Goal: Information Seeking & Learning: Learn about a topic

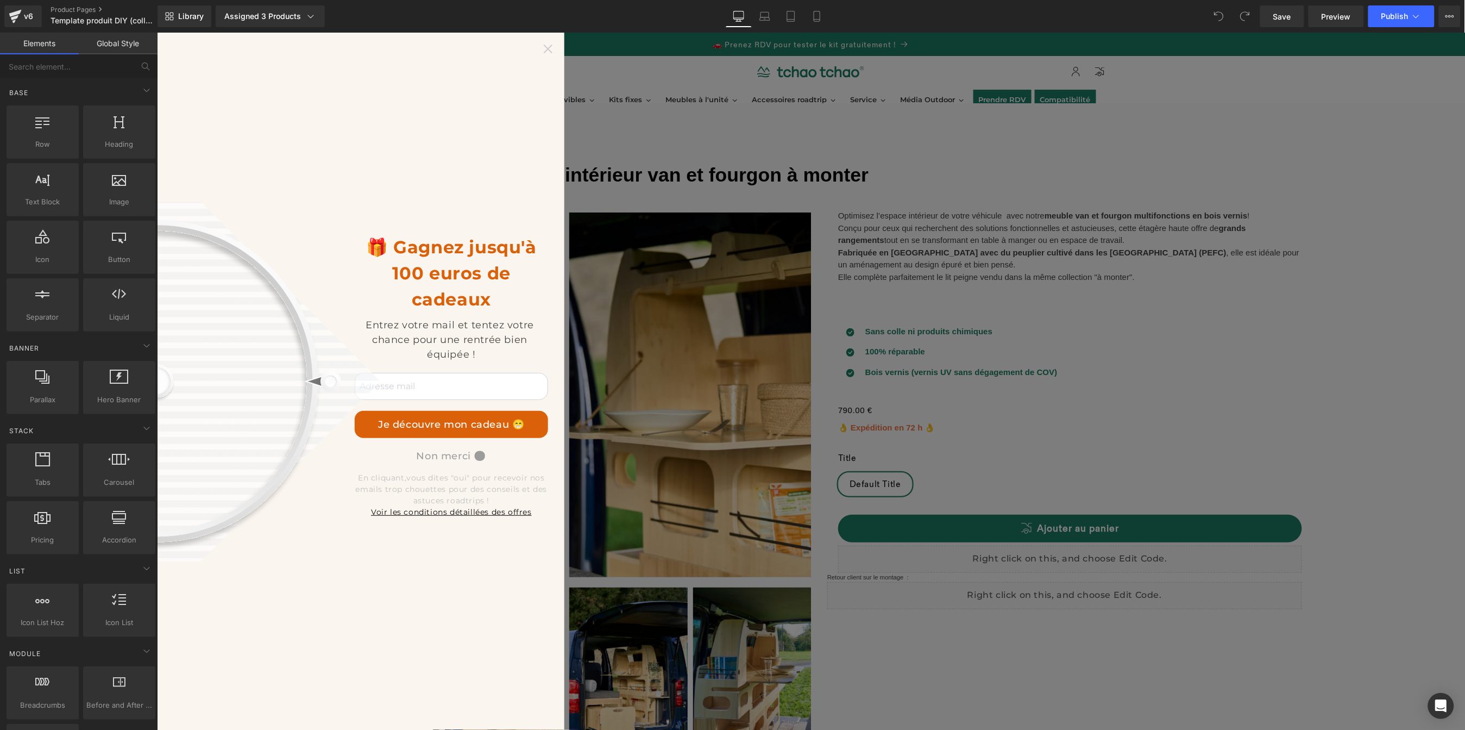
click at [548, 51] on icon at bounding box center [547, 48] width 9 height 9
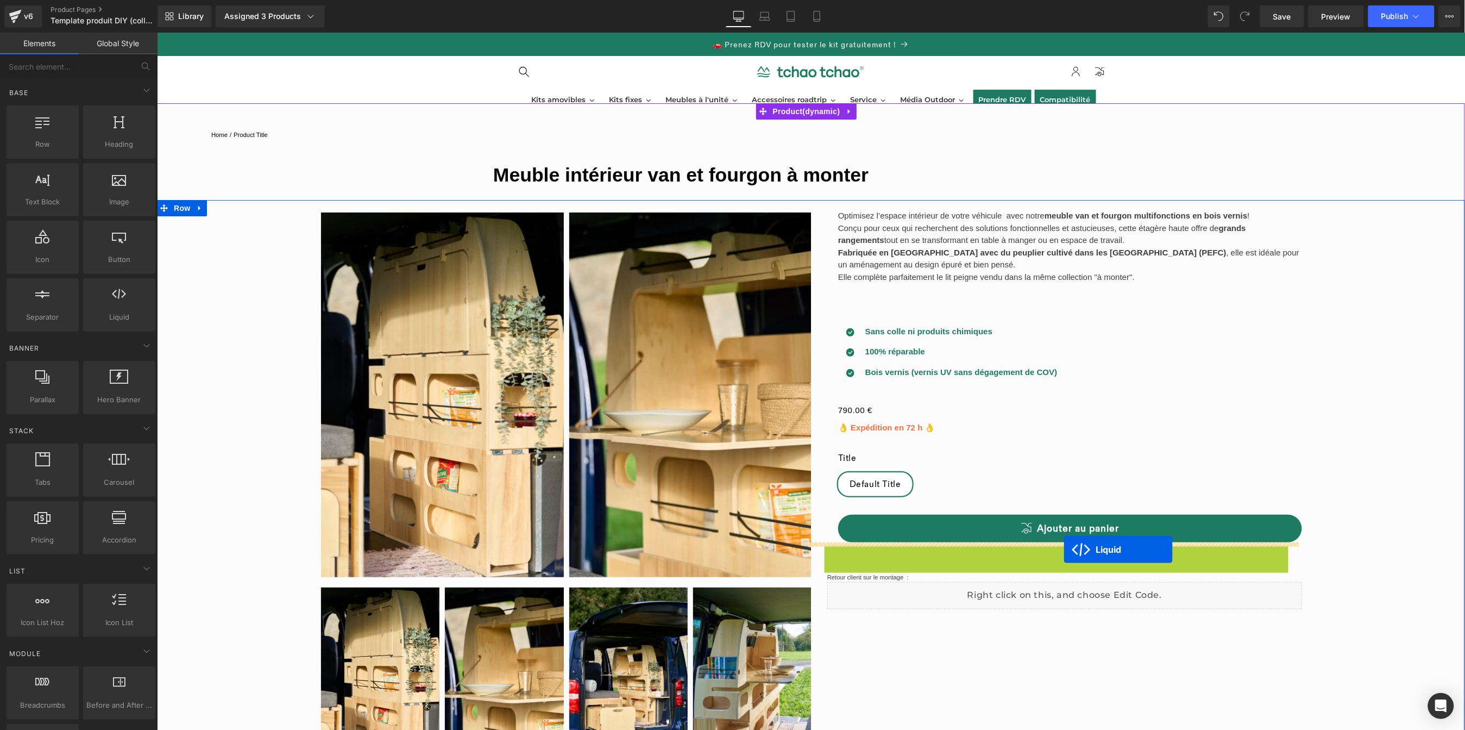
drag, startPoint x: 1039, startPoint y: 555, endPoint x: 1063, endPoint y: 549, distance: 24.6
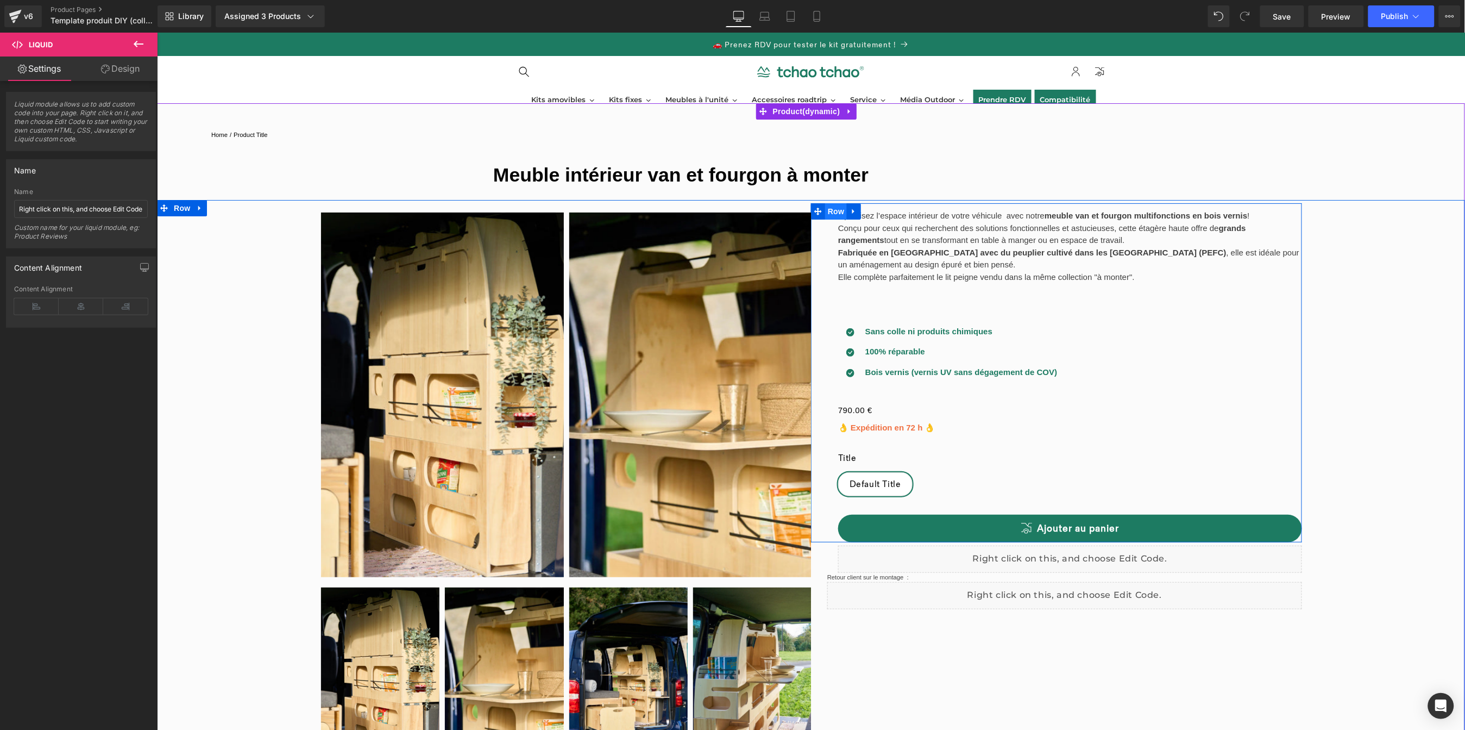
click at [832, 211] on span "Row" at bounding box center [836, 211] width 22 height 16
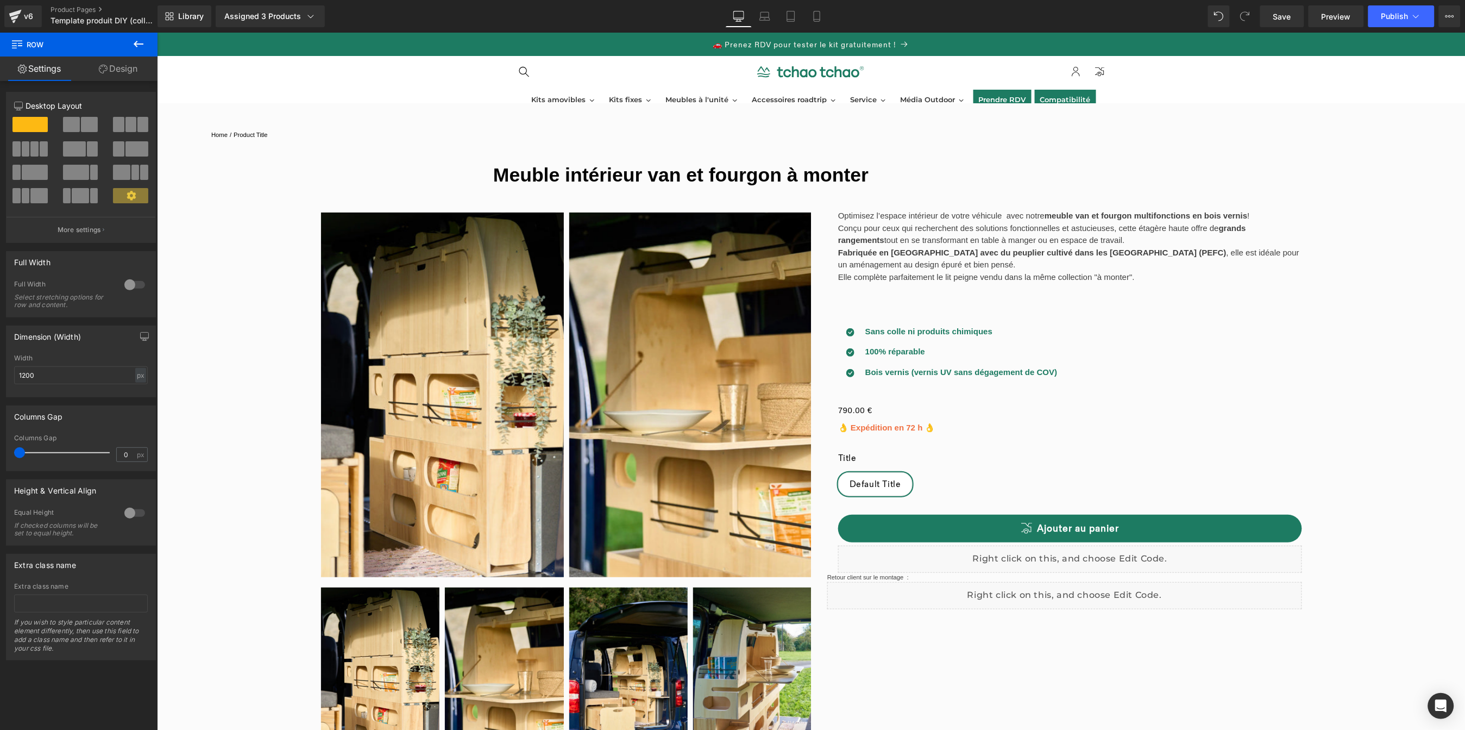
click at [951, 259] on p "Fabriquée en [GEOGRAPHIC_DATA] avec du peuplier cultivé dans les [GEOGRAPHIC_DA…" at bounding box center [1070, 258] width 464 height 24
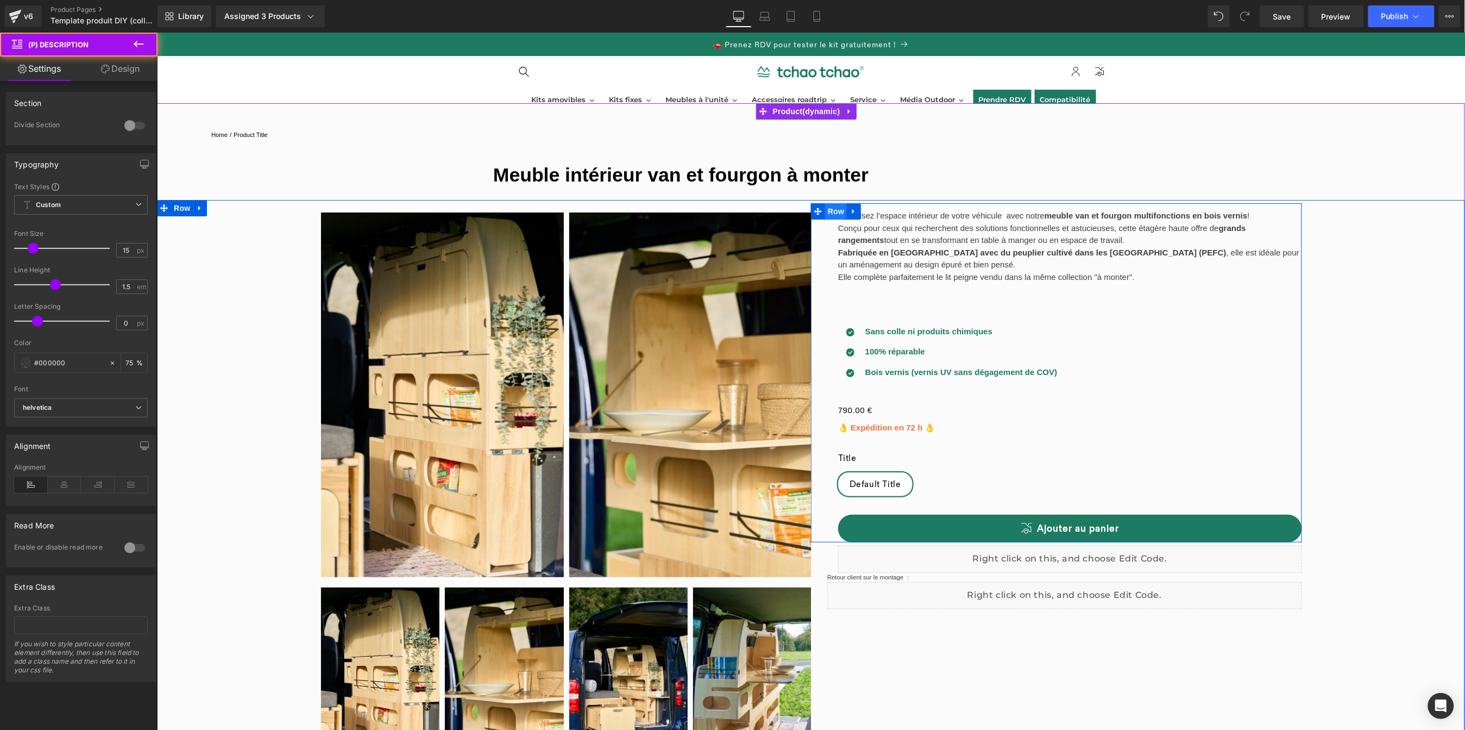
click at [833, 213] on span "Row" at bounding box center [836, 211] width 22 height 16
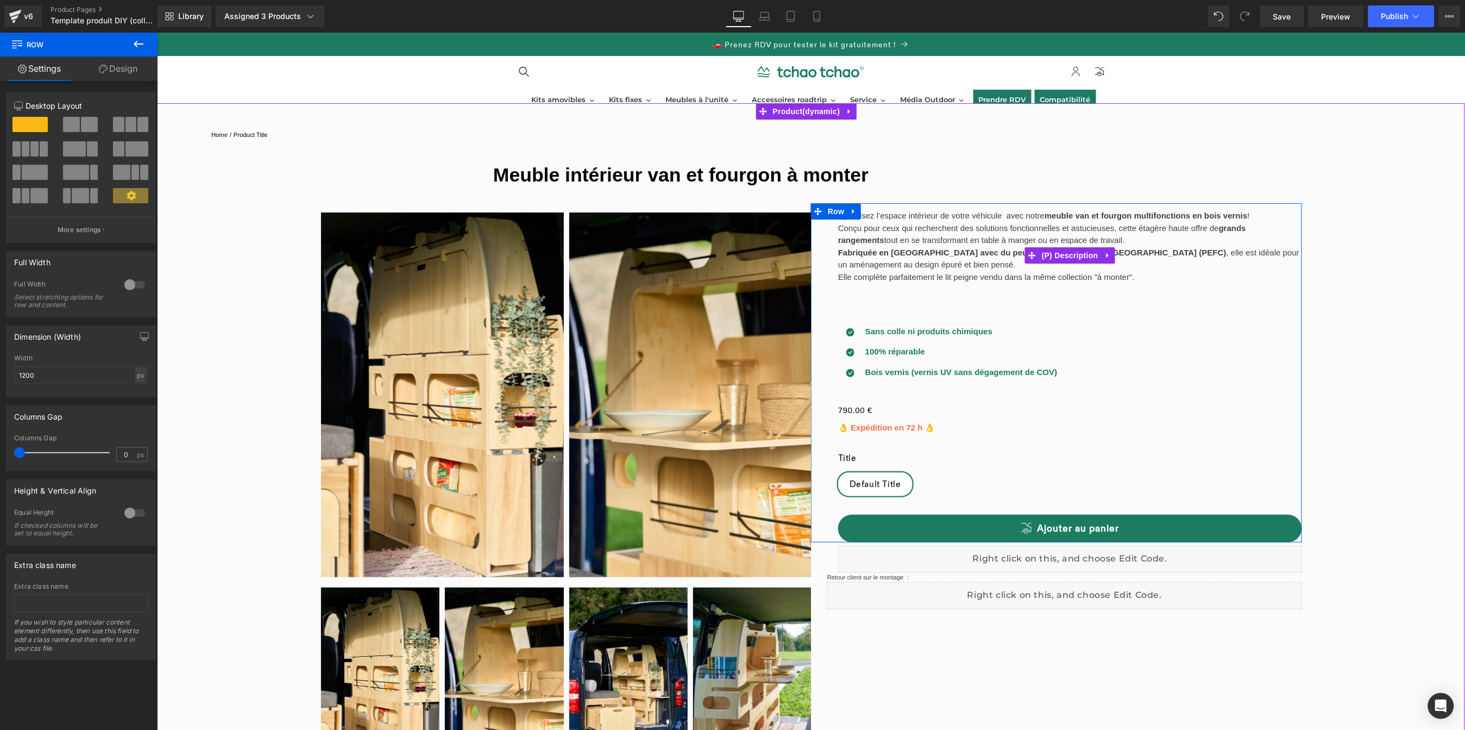
click at [946, 256] on strong "Fabriquée en [GEOGRAPHIC_DATA] avec du peuplier cultivé dans les [GEOGRAPHIC_DA…" at bounding box center [1032, 251] width 388 height 9
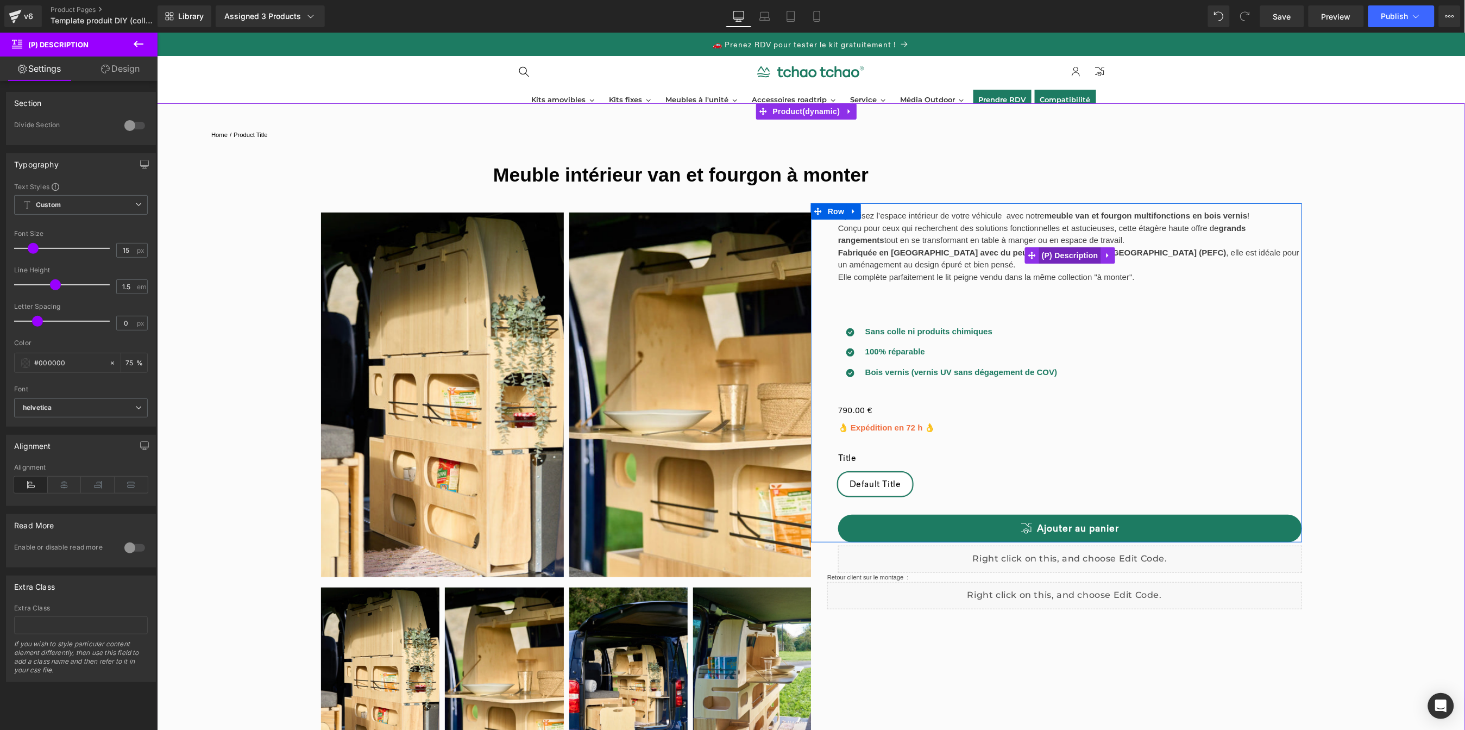
click at [1082, 257] on span "(P) Description" at bounding box center [1070, 255] width 62 height 16
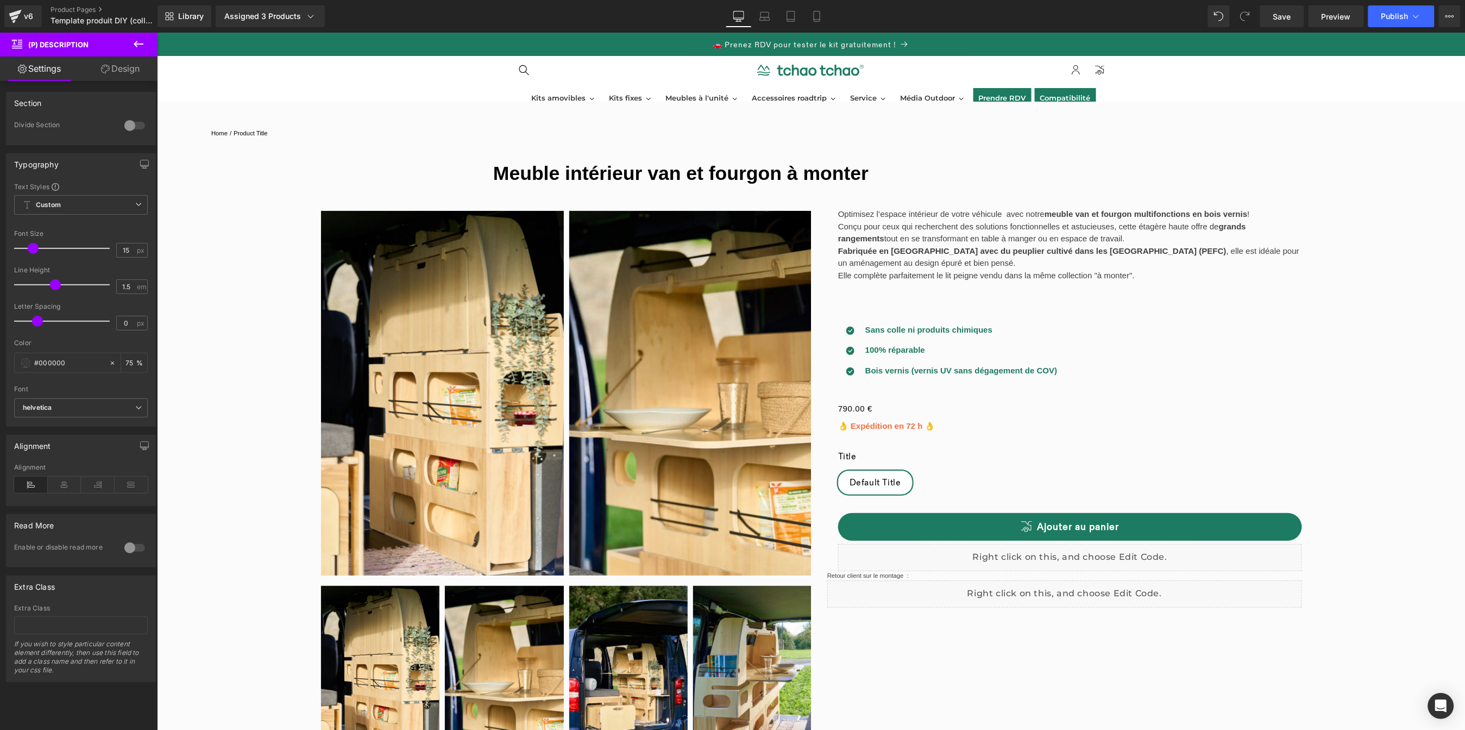
scroll to position [2, 0]
